Goal: Task Accomplishment & Management: Use online tool/utility

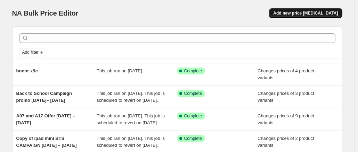
click at [304, 15] on span "Add new price change job" at bounding box center [305, 13] width 65 height 6
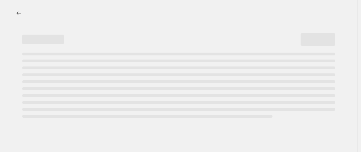
select select "percentage"
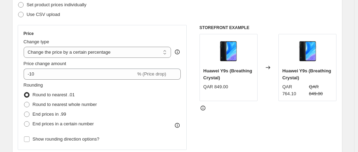
scroll to position [35, 0]
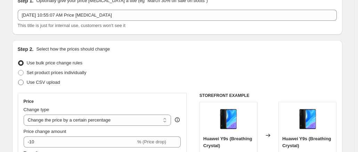
click at [24, 83] on span at bounding box center [21, 83] width 6 height 6
click at [18, 80] on input "Use CSV upload" at bounding box center [18, 80] width 0 height 0
radio input "true"
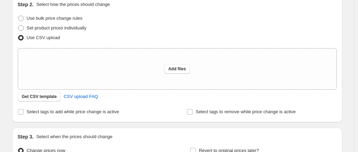
scroll to position [139, 0]
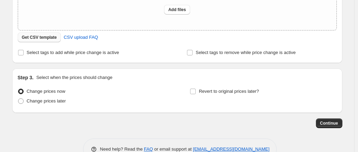
click at [37, 40] on span "Get CSV template" at bounding box center [39, 38] width 35 height 6
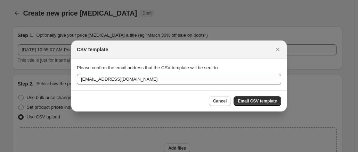
scroll to position [0, 0]
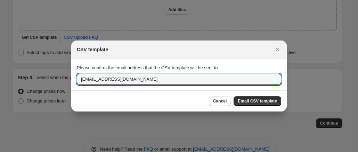
drag, startPoint x: 113, startPoint y: 82, endPoint x: 69, endPoint y: 79, distance: 43.9
type input "spius@starlink.qa"
click at [271, 99] on span "Email CSV template" at bounding box center [257, 102] width 39 height 6
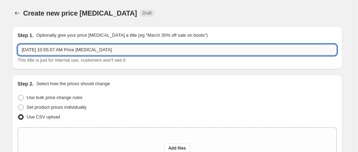
click at [117, 48] on input "Aug 27, 2025, 10:55:07 AM Price change job" at bounding box center [177, 49] width 319 height 11
click at [74, 50] on input "Oppo Devices Promo 27 aug -" at bounding box center [177, 49] width 319 height 11
click at [97, 50] on input "Oppo Devices Promo 27 Aug -" at bounding box center [177, 49] width 319 height 11
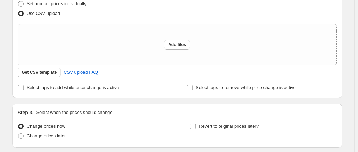
scroll to position [104, 0]
type input "Oppo Devices Promo 27 Aug - Oct 9 2025"
click at [184, 41] on button "Add files" at bounding box center [177, 45] width 26 height 10
type input "C:\fakepath\csv_template_user_10815oppo.csv"
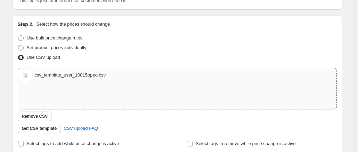
scroll to position [69, 0]
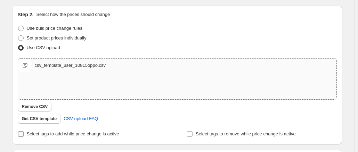
click at [21, 133] on input "Select tags to add while price change is active" at bounding box center [21, 135] width 6 height 6
checkbox input "true"
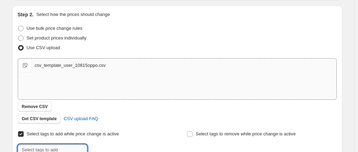
click at [52, 148] on input "text" at bounding box center [52, 150] width 69 height 11
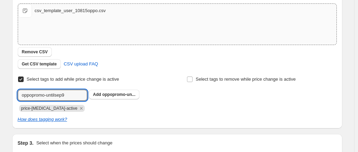
scroll to position [140, 0]
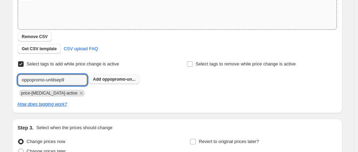
type input "oppopromo-untilsep9"
click at [129, 77] on span "oppopromo-un..." at bounding box center [118, 79] width 33 height 5
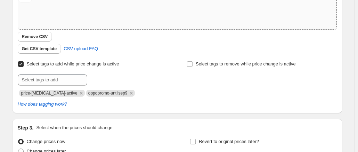
scroll to position [208, 0]
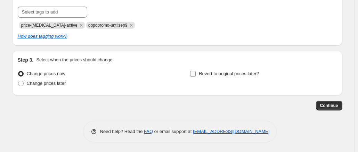
click at [196, 73] on input "Revert to original prices later?" at bounding box center [193, 74] width 6 height 6
checkbox input "true"
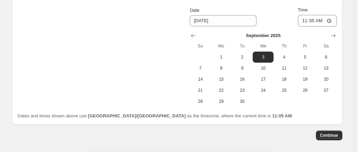
scroll to position [257, 0]
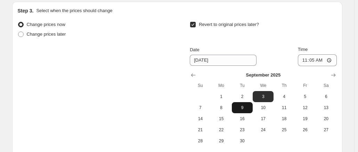
click at [249, 106] on span "9" at bounding box center [241, 108] width 15 height 6
click at [332, 76] on icon "Show next month, October 2025" at bounding box center [333, 75] width 7 height 7
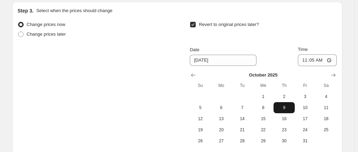
click at [288, 109] on span "9" at bounding box center [283, 108] width 15 height 6
type input "10/9/2025"
click at [124, 98] on div "Change prices now Change prices later Revert to original prices later? Date 10/…" at bounding box center [177, 83] width 319 height 127
click at [131, 89] on div "Change prices now Change prices later Revert to original prices later? Date 10/…" at bounding box center [177, 83] width 319 height 127
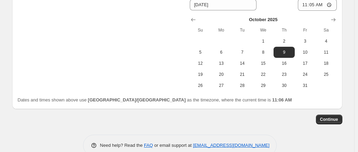
scroll to position [327, 0]
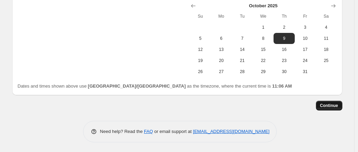
click at [330, 102] on button "Continue" at bounding box center [329, 106] width 26 height 10
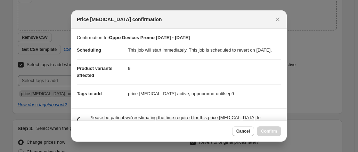
scroll to position [0, 0]
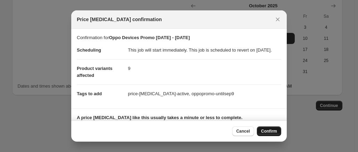
click at [269, 129] on span "Confirm" at bounding box center [269, 132] width 16 height 6
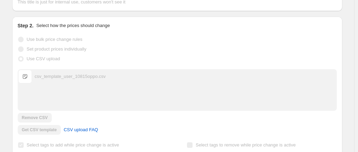
scroll to position [174, 0]
